Goal: Information Seeking & Learning: Find specific fact

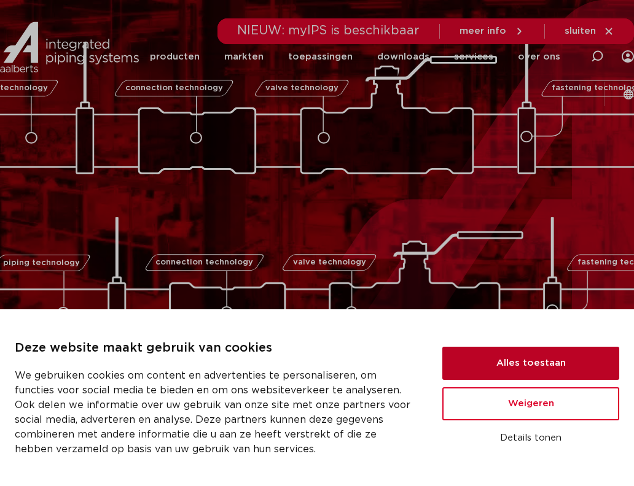
click at [527, 369] on button "Alles toestaan" at bounding box center [530, 363] width 177 height 33
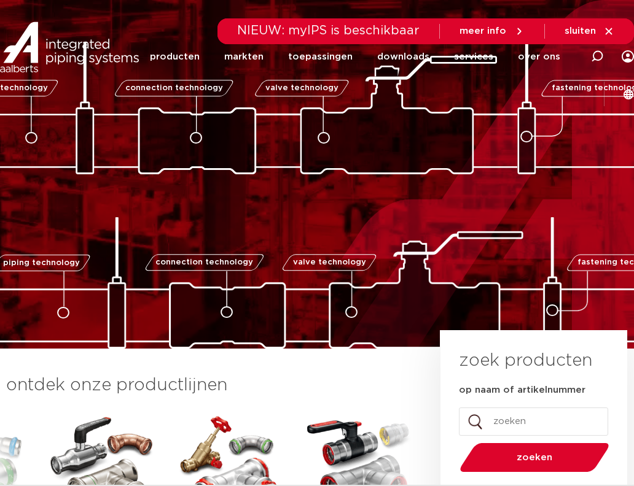
click at [598, 55] on icon at bounding box center [597, 56] width 12 height 12
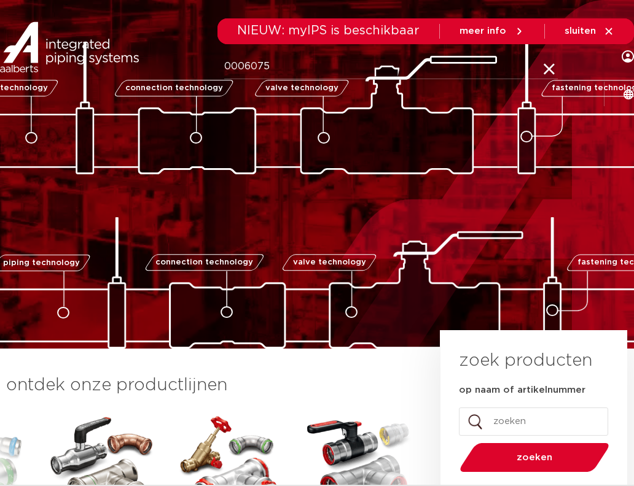
type input "0006075"
click button "Zoeken" at bounding box center [0, 0] width 0 height 0
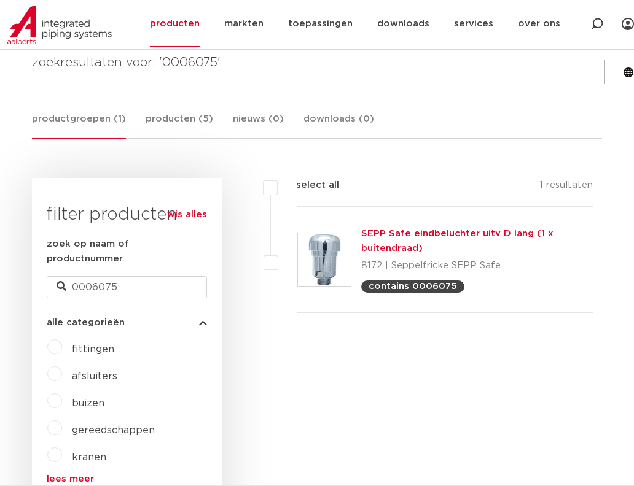
click at [450, 235] on link "SEPP Safe eindbeluchter uitv D lang (1 x buitendraad)" at bounding box center [457, 241] width 192 height 24
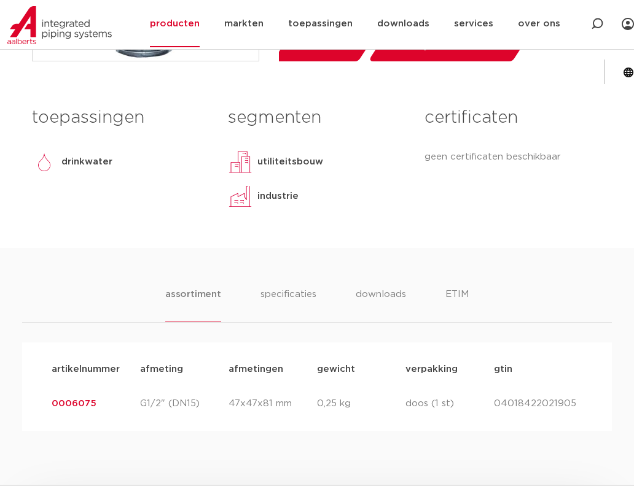
scroll to position [553, 0]
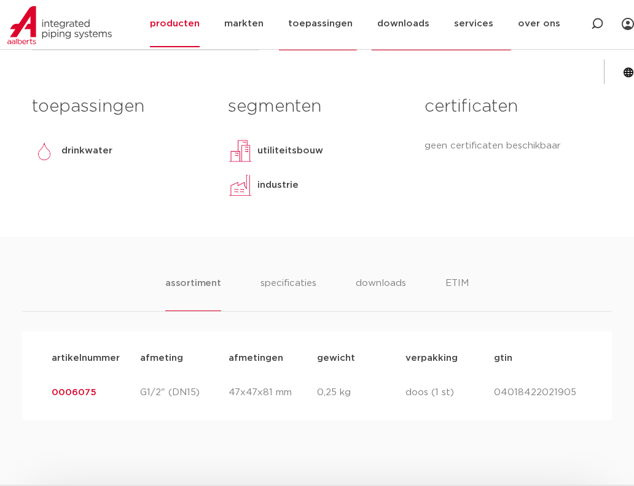
click at [274, 283] on li "specificaties" at bounding box center [288, 293] width 56 height 35
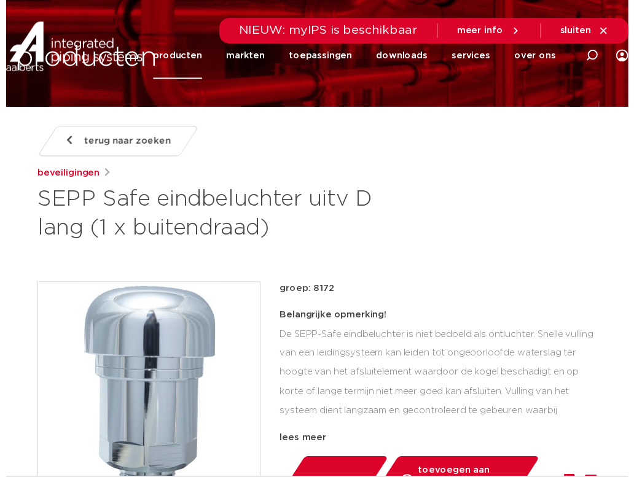
scroll to position [184, 0]
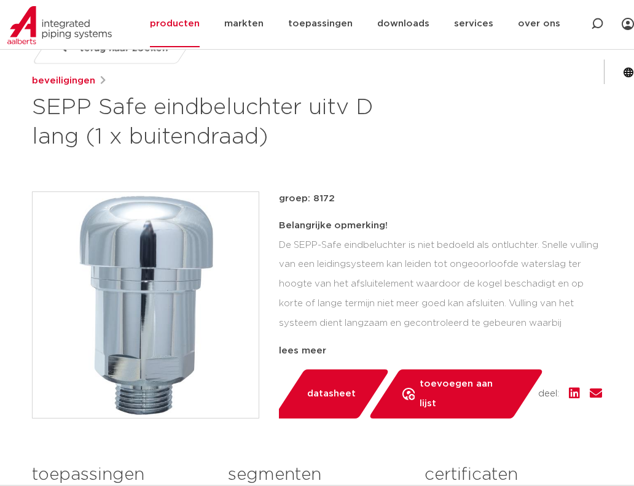
click at [308, 404] on span "datasheet" at bounding box center [331, 394] width 49 height 20
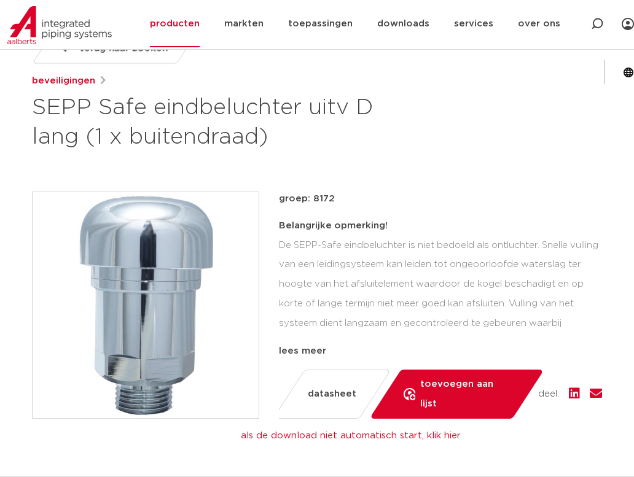
scroll to position [0, 0]
